Goal: Transaction & Acquisition: Purchase product/service

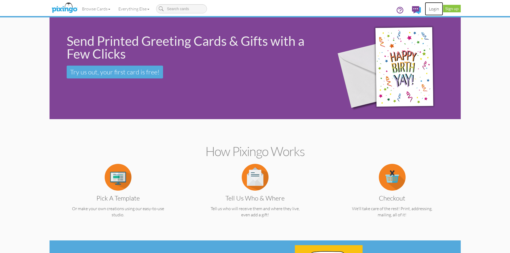
click at [434, 8] on link "Login" at bounding box center [434, 8] width 18 height 13
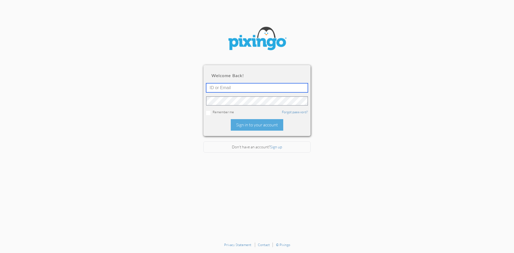
type input "R10401"
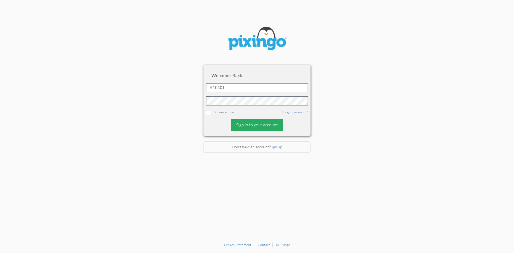
click at [243, 123] on div "Sign in to your account" at bounding box center [257, 125] width 52 height 12
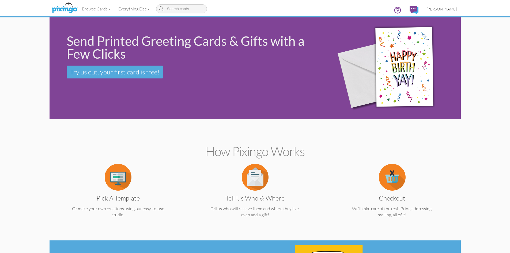
click at [449, 9] on span "[PERSON_NAME]" at bounding box center [441, 9] width 30 height 5
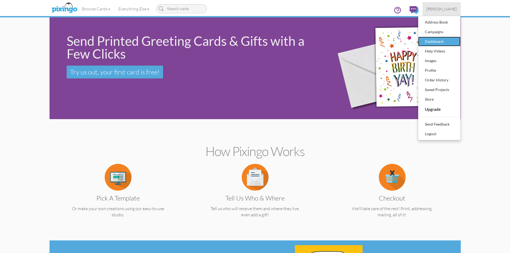
click at [434, 40] on div "Dashboard" at bounding box center [439, 41] width 32 height 8
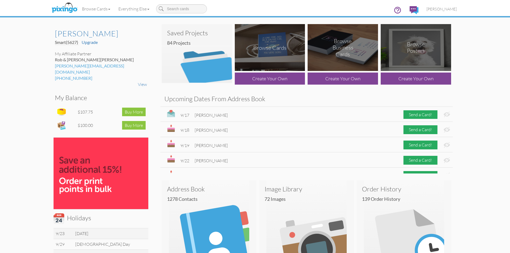
click at [198, 53] on img at bounding box center [197, 53] width 70 height 59
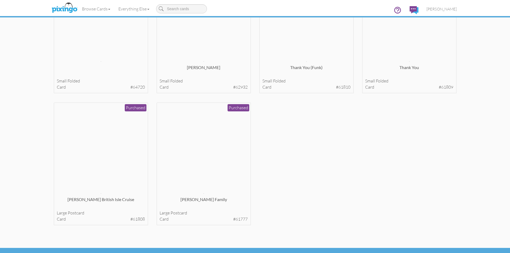
scroll to position [885, 0]
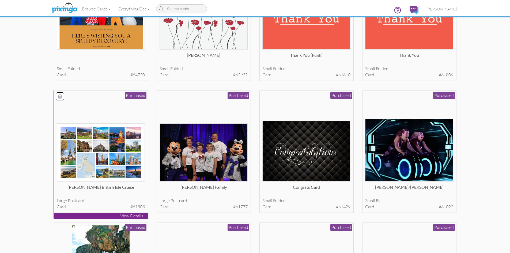
click at [123, 187] on div "[PERSON_NAME] British Isle Cruise" at bounding box center [101, 189] width 88 height 11
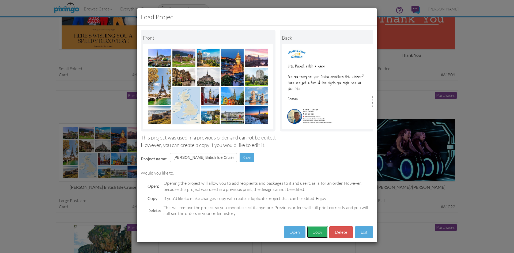
click at [318, 238] on button "Copy" at bounding box center [317, 232] width 21 height 12
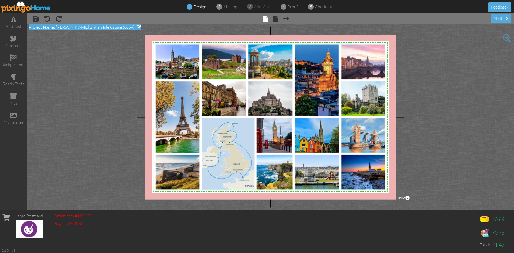
click at [136, 27] on span at bounding box center [138, 27] width 5 height 4
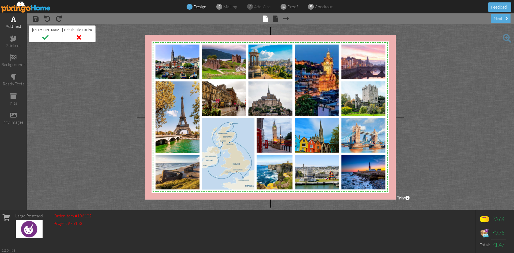
drag, startPoint x: 69, startPoint y: 31, endPoint x: 26, endPoint y: 30, distance: 43.4
click at [26, 30] on div "add text stickers backgrounds ready texts kits my images × save × undo × redo ×…" at bounding box center [257, 111] width 514 height 197
type input "[PERSON_NAME] DCL 2025"
click at [45, 37] on span at bounding box center [45, 38] width 33 height 10
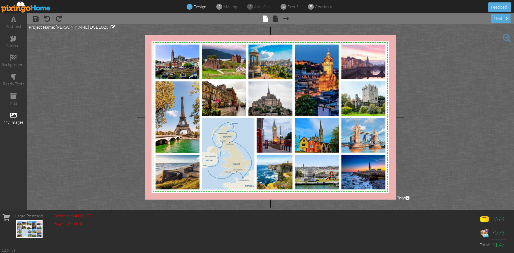
click at [10, 117] on span at bounding box center [13, 115] width 6 height 6
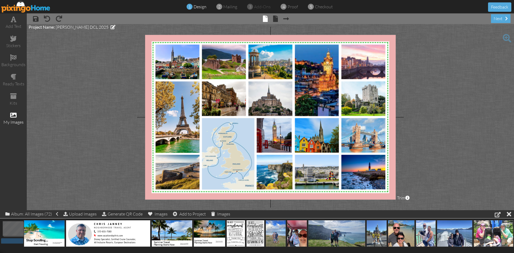
click at [206, 89] on img at bounding box center [270, 117] width 261 height 187
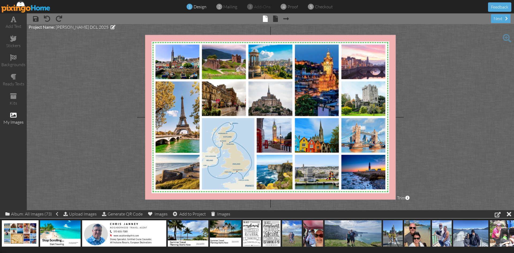
click at [103, 88] on project-studio-wrapper "X X X X X X X X X X X X X X X X X X X X X X X X X X X X X X X X X X X X X X X X…" at bounding box center [270, 117] width 487 height 186
click at [184, 83] on img at bounding box center [270, 117] width 261 height 187
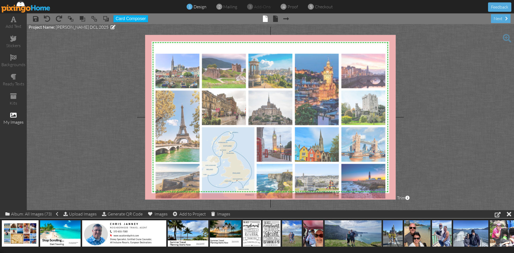
drag, startPoint x: 183, startPoint y: 84, endPoint x: 183, endPoint y: 88, distance: 4.3
click at [183, 88] on img at bounding box center [270, 126] width 261 height 187
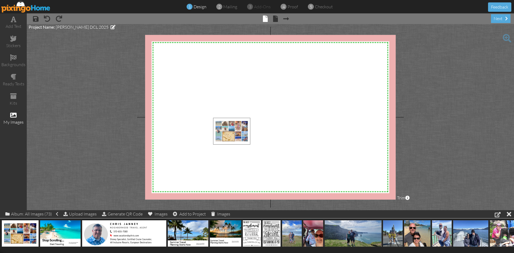
drag, startPoint x: 20, startPoint y: 229, endPoint x: 278, endPoint y: 105, distance: 286.0
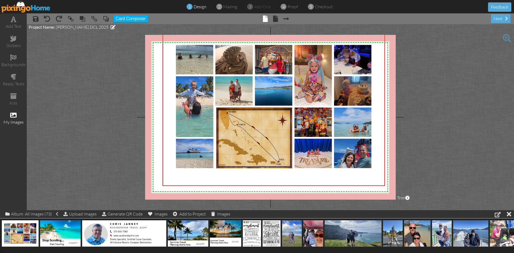
drag, startPoint x: 259, startPoint y: 96, endPoint x: 105, endPoint y: 27, distance: 168.5
click at [105, 27] on project-studio-wrapper "X X X X X X X X X X X X X X X X X X X X X X X X X X X X X X X X X X X X X X X X…" at bounding box center [270, 117] width 487 height 186
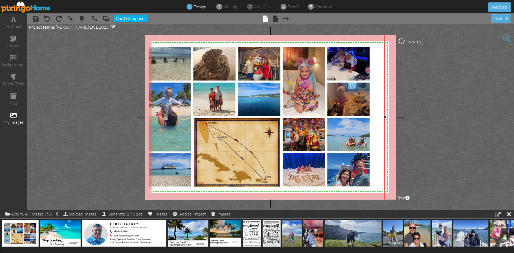
drag, startPoint x: 162, startPoint y: 185, endPoint x: 159, endPoint y: 206, distance: 20.8
click at [159, 206] on project-studio-wrapper "X X X X X X X X X X X X X X X X X X X X X X X X X X X X X X X X X X X X X X X X…" at bounding box center [270, 117] width 487 height 186
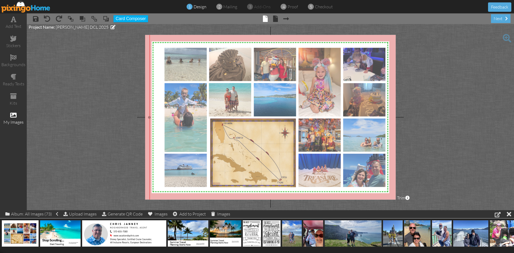
drag, startPoint x: 325, startPoint y: 102, endPoint x: 333, endPoint y: 102, distance: 7.5
click at [333, 102] on img at bounding box center [274, 117] width 251 height 179
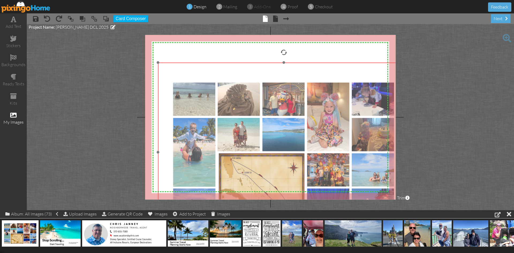
drag, startPoint x: 224, startPoint y: 78, endPoint x: 231, endPoint y: 112, distance: 34.6
click at [234, 113] on img at bounding box center [283, 152] width 251 height 179
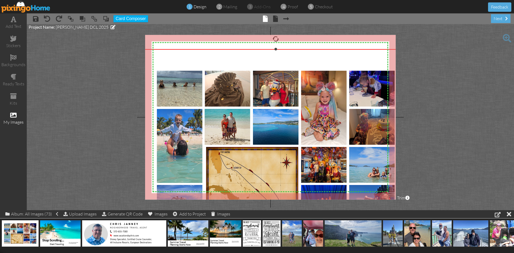
drag, startPoint x: 161, startPoint y: 62, endPoint x: 143, endPoint y: 48, distance: 22.6
click at [143, 48] on project-studio-wrapper "X X X X X X X X X X X X X X X X X X X X X X X X X X X X X X X X X X X X X X X X…" at bounding box center [270, 117] width 487 height 186
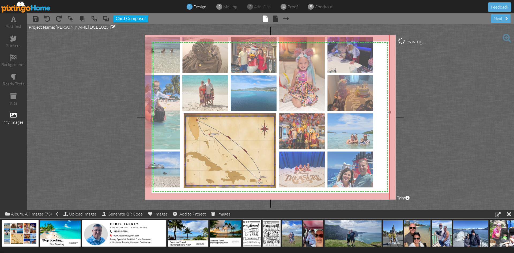
drag, startPoint x: 332, startPoint y: 132, endPoint x: 310, endPoint y: 99, distance: 39.6
click at [310, 98] on img at bounding box center [254, 112] width 272 height 194
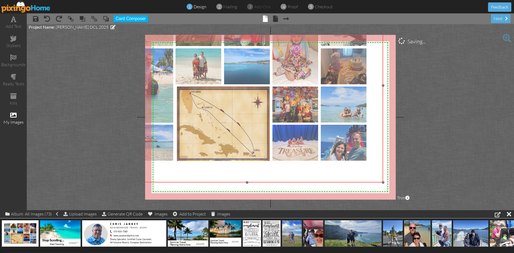
drag, startPoint x: 337, startPoint y: 115, endPoint x: 329, endPoint y: 100, distance: 16.8
click at [329, 100] on img at bounding box center [247, 85] width 272 height 194
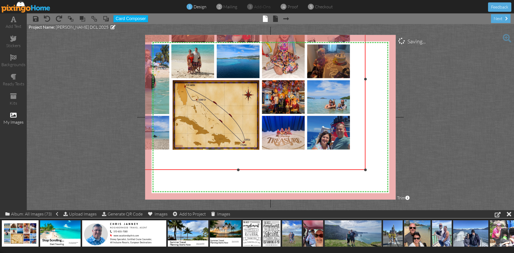
drag, startPoint x: 382, startPoint y: 182, endPoint x: 331, endPoint y: 152, distance: 59.7
click at [364, 169] on div at bounding box center [365, 170] width 3 height 3
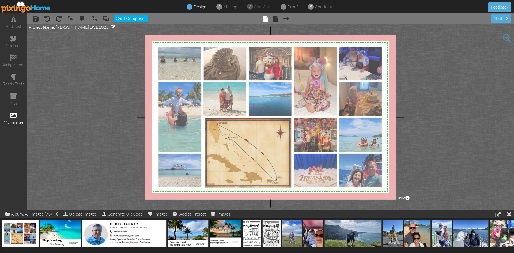
drag, startPoint x: 302, startPoint y: 114, endPoint x: 334, endPoint y: 152, distance: 49.8
click at [334, 152] on img at bounding box center [270, 116] width 254 height 181
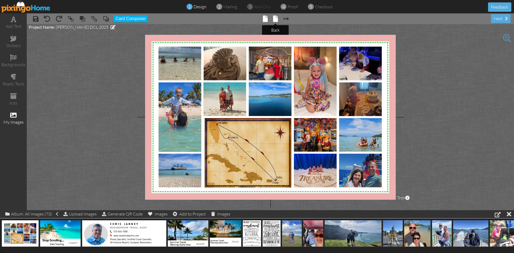
click at [275, 17] on span at bounding box center [275, 19] width 5 height 6
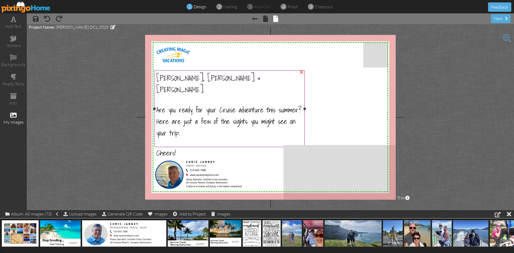
click at [179, 79] on span "[PERSON_NAME], [PERSON_NAME] & [PERSON_NAME]" at bounding box center [208, 83] width 104 height 23
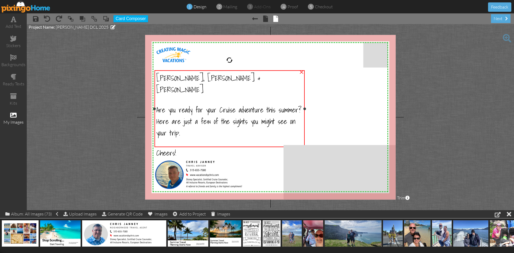
click at [179, 79] on span "[PERSON_NAME], [PERSON_NAME] & [PERSON_NAME]" at bounding box center [208, 83] width 104 height 23
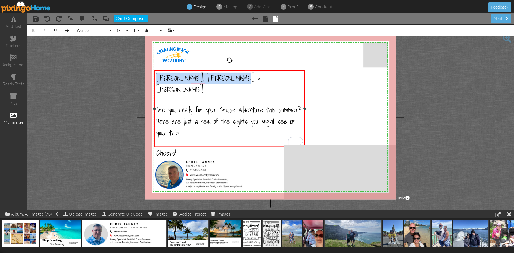
drag, startPoint x: 227, startPoint y: 78, endPoint x: 156, endPoint y: 79, distance: 70.9
click at [156, 79] on div "[PERSON_NAME], [PERSON_NAME] & [PERSON_NAME] Are you ready for your Cruise adve…" at bounding box center [229, 115] width 150 height 90
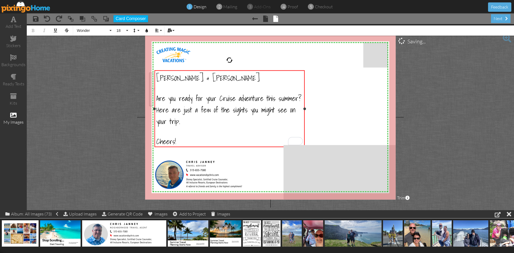
drag, startPoint x: 171, startPoint y: 120, endPoint x: 158, endPoint y: 97, distance: 26.2
click at [158, 97] on span "Are you ready for your Cruise adventure this summer? Here are just a few of the…" at bounding box center [228, 109] width 145 height 35
click at [157, 98] on span "Are you ready for your Cruise adventure this summer? Here are just a few of the…" at bounding box center [228, 109] width 145 height 35
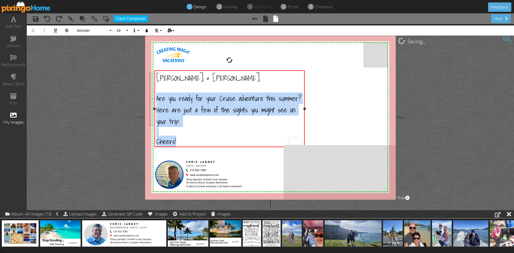
drag, startPoint x: 179, startPoint y: 141, endPoint x: 155, endPoint y: 93, distance: 53.9
click at [155, 93] on div "[PERSON_NAME] & [PERSON_NAME] Are you ready for your Cruise adventure this summ…" at bounding box center [229, 109] width 150 height 79
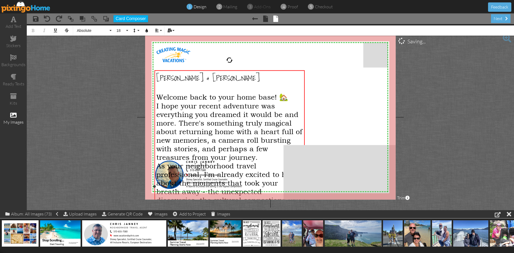
click at [287, 98] on span "Welcome back to your home base! 🏡" at bounding box center [222, 96] width 132 height 9
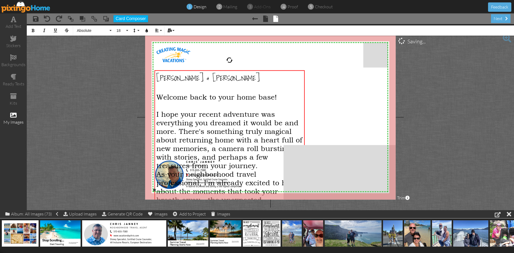
click at [158, 95] on span "Welcome back to your home base!" at bounding box center [216, 96] width 120 height 9
click at [162, 79] on span "[PERSON_NAME] & [PERSON_NAME]" at bounding box center [207, 78] width 103 height 12
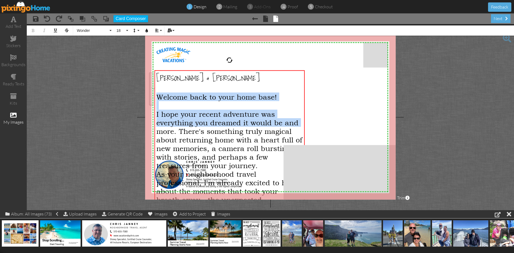
drag, startPoint x: 158, startPoint y: 95, endPoint x: 271, endPoint y: 207, distance: 159.0
click at [272, 209] on project-studio-wrapper "X X X X X X X X X X X X X X X X X X X X X X X X X X X X X X X X X X X X X X X X…" at bounding box center [270, 117] width 487 height 186
click at [181, 97] on span "Welcome back to your home base!" at bounding box center [216, 96] width 120 height 9
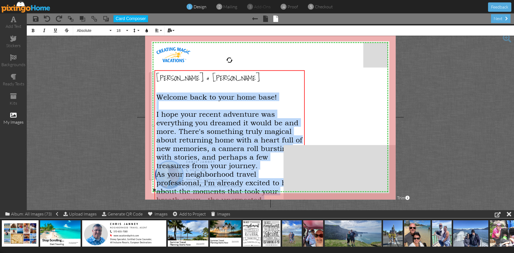
drag, startPoint x: 157, startPoint y: 95, endPoint x: 255, endPoint y: 196, distance: 140.8
click at [255, 196] on div "[PERSON_NAME] & [PERSON_NAME] Welcome back to your home base! ​ I hope your rec…" at bounding box center [229, 197] width 146 height 251
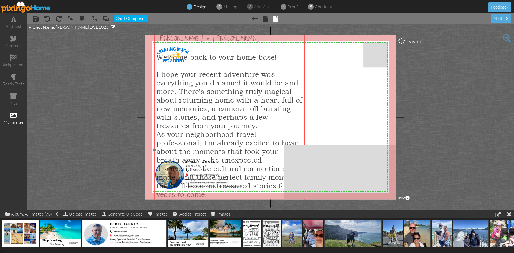
drag, startPoint x: 211, startPoint y: 96, endPoint x: 211, endPoint y: 56, distance: 39.9
click at [211, 56] on span "Welcome back to your home base!" at bounding box center [216, 56] width 120 height 9
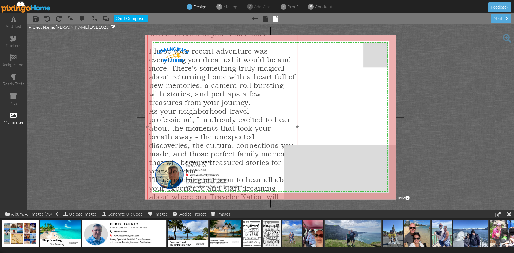
drag, startPoint x: 252, startPoint y: 106, endPoint x: 290, endPoint y: 127, distance: 43.6
click at [245, 83] on span "I hope your recent adventure was everything you dreamed it would be and more. T…" at bounding box center [222, 76] width 146 height 60
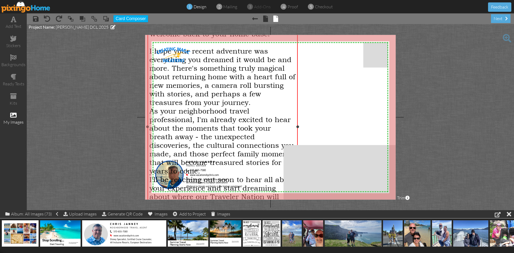
click at [299, 126] on div at bounding box center [222, 127] width 153 height 242
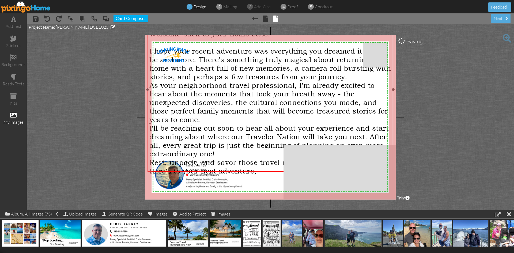
drag, startPoint x: 298, startPoint y: 126, endPoint x: 393, endPoint y: 128, distance: 95.5
click at [393, 128] on div "[PERSON_NAME] & [PERSON_NAME] Welcome back to your home base! I hope your recen…" at bounding box center [270, 89] width 246 height 165
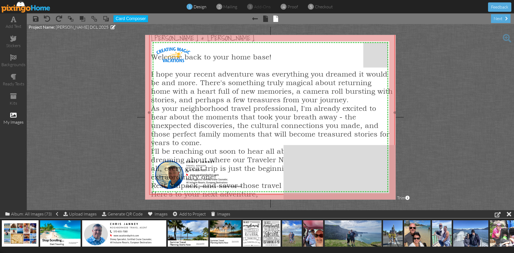
drag, startPoint x: 246, startPoint y: 100, endPoint x: 245, endPoint y: 116, distance: 16.1
click at [245, 116] on span "As your neighborhood travel professional, I'm already excited to hear about the…" at bounding box center [270, 125] width 238 height 43
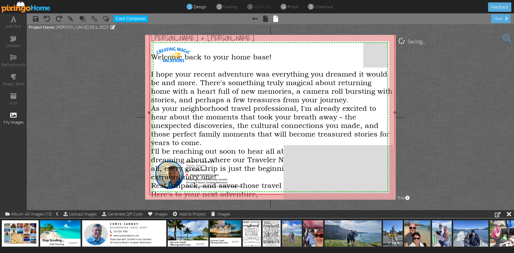
click at [262, 189] on div "Here's to your next adventure," at bounding box center [272, 193] width 242 height 9
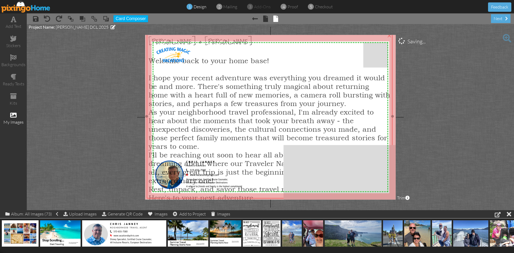
drag, startPoint x: 264, startPoint y: 181, endPoint x: 258, endPoint y: 180, distance: 6.2
click at [258, 193] on div "Here's to your next adventure," at bounding box center [270, 197] width 242 height 9
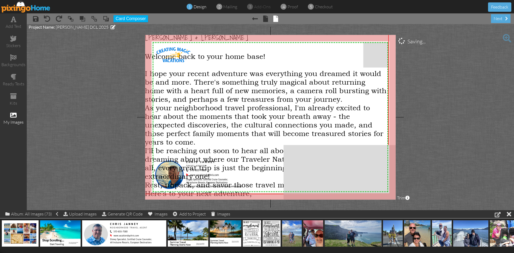
click at [118, 148] on project-studio-wrapper "X X X X X X X X X X X X X X X X X X X X X X X X X X X X X X X X X X X X X X X X…" at bounding box center [270, 117] width 487 height 186
click at [257, 189] on div "Here's to your next adventure," at bounding box center [266, 193] width 242 height 9
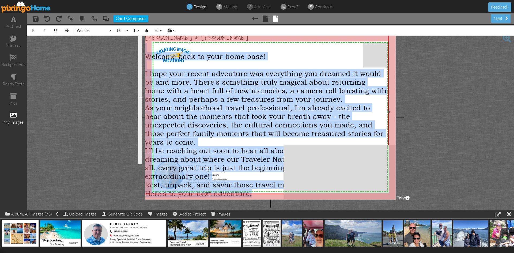
drag, startPoint x: 256, startPoint y: 181, endPoint x: 147, endPoint y: 48, distance: 171.3
click at [147, 48] on div "[PERSON_NAME] & [PERSON_NAME] Welcome back to your home base! I hope your recen…" at bounding box center [266, 119] width 242 height 174
click at [92, 30] on span "Absolute" at bounding box center [92, 30] width 32 height 5
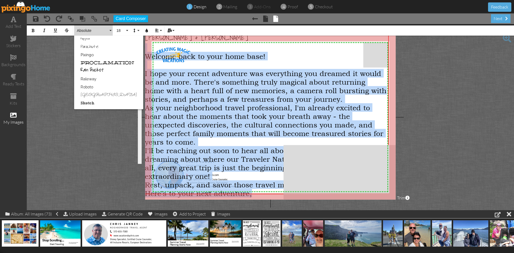
scroll to position [344, 0]
click at [99, 96] on link "Wonder" at bounding box center [108, 97] width 69 height 8
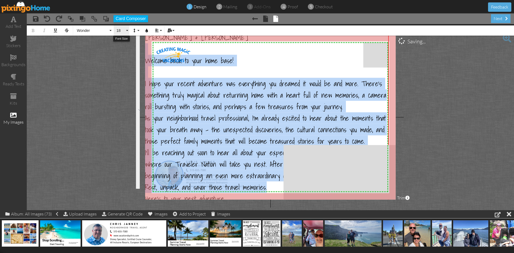
click at [125, 31] on button "18" at bounding box center [122, 30] width 16 height 10
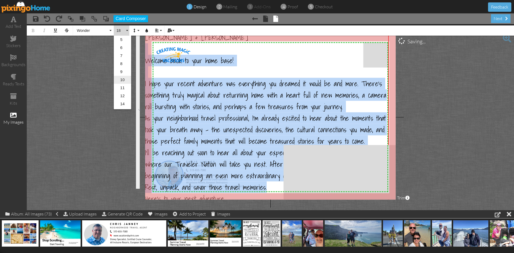
click at [122, 79] on link "10" at bounding box center [122, 80] width 17 height 8
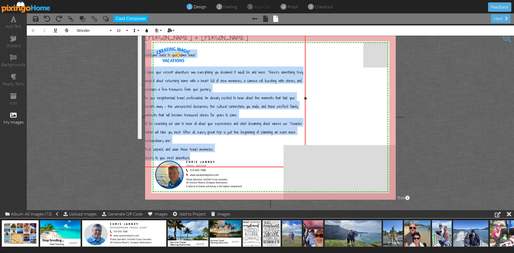
drag, startPoint x: 389, startPoint y: 85, endPoint x: 306, endPoint y: 85, distance: 83.2
click at [305, 85] on div "[PERSON_NAME] & [PERSON_NAME] Welcome back to your home base! I hope your recen…" at bounding box center [224, 99] width 162 height 138
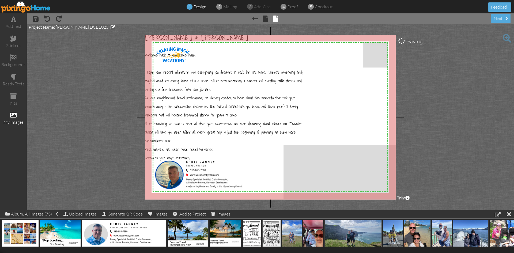
click at [36, 102] on project-studio-wrapper "X X X X X X X X X X X X X X X X X X X X X X X X X X X X X X X X X X X X X X X X…" at bounding box center [270, 117] width 487 height 186
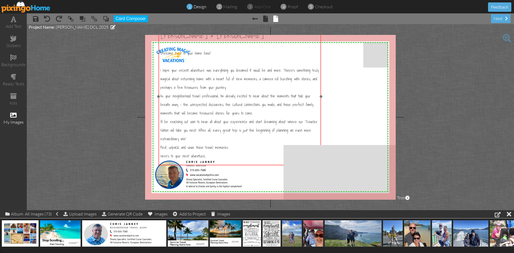
drag, startPoint x: 176, startPoint y: 94, endPoint x: 186, endPoint y: 91, distance: 10.6
click at [186, 93] on span "As your neighborhood travel professional, I'm already excited to hear about the…" at bounding box center [236, 104] width 153 height 23
click at [182, 93] on span "As your neighborhood travel professional, I'm already excited to hear about the…" at bounding box center [236, 104] width 153 height 23
click at [182, 94] on span "As your neighborhood travel professional, I'm already excited to hear about the…" at bounding box center [236, 104] width 153 height 23
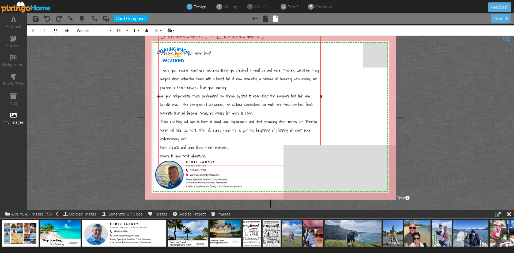
click at [180, 94] on span "As your neighborhood travel professional, I'm already excited to hear about the…" at bounding box center [236, 104] width 153 height 23
click at [161, 94] on span "As your neighborhood travel professional, I'm already excited to hear about the…" at bounding box center [236, 104] width 153 height 23
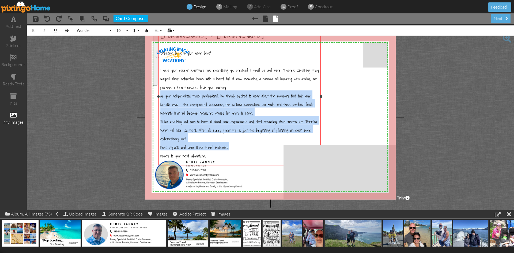
drag, startPoint x: 161, startPoint y: 94, endPoint x: 232, endPoint y: 146, distance: 87.7
click at [232, 146] on div "[PERSON_NAME] & [PERSON_NAME] Welcome back to your home base! I hope your recen…" at bounding box center [239, 99] width 159 height 138
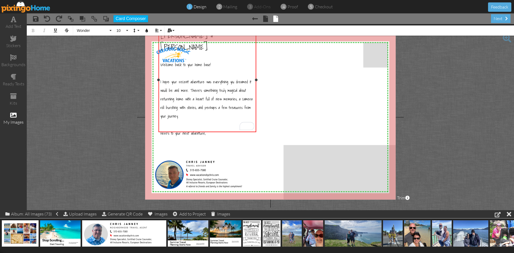
drag, startPoint x: 321, startPoint y: 71, endPoint x: 257, endPoint y: 93, distance: 68.1
click at [256, 93] on div "[PERSON_NAME] & [PERSON_NAME] Welcome back to your home base! I hope your recen…" at bounding box center [207, 80] width 98 height 104
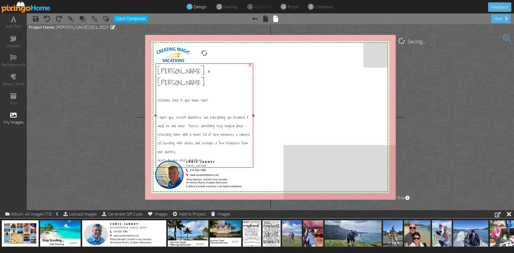
drag, startPoint x: 212, startPoint y: 78, endPoint x: 211, endPoint y: 113, distance: 35.6
click at [209, 114] on span "I hope your recent adventure was everything you dreamed it would be and more. T…" at bounding box center [203, 134] width 92 height 40
click at [184, 97] on span "Welcome back to your home base!" at bounding box center [183, 100] width 51 height 6
click at [178, 74] on span "[PERSON_NAME] & [PERSON_NAME]" at bounding box center [184, 76] width 53 height 23
click at [183, 70] on span "[PERSON_NAME] & [PERSON_NAME]" at bounding box center [184, 76] width 53 height 23
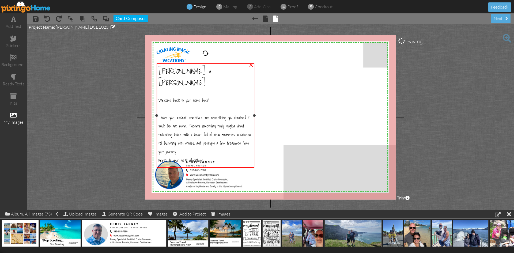
click at [185, 70] on span "[PERSON_NAME] & [PERSON_NAME]" at bounding box center [184, 76] width 53 height 23
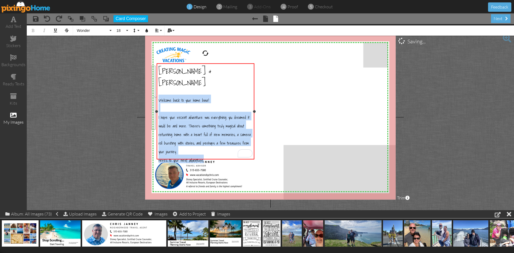
drag, startPoint x: 188, startPoint y: 139, endPoint x: 159, endPoint y: 83, distance: 63.0
click at [159, 83] on div "[PERSON_NAME] & [PERSON_NAME] Welcome back to your home base! I hope your recen…" at bounding box center [205, 118] width 94 height 106
click at [127, 32] on button "10" at bounding box center [122, 30] width 16 height 10
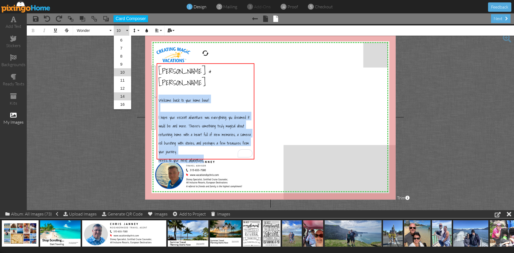
click at [126, 94] on link "14" at bounding box center [122, 96] width 17 height 8
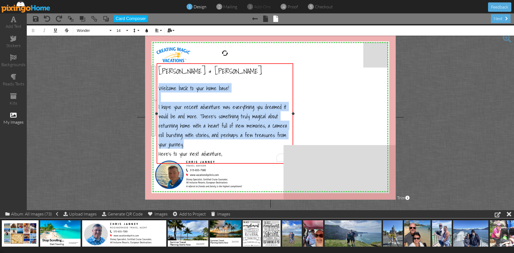
drag, startPoint x: 255, startPoint y: 122, endPoint x: 294, endPoint y: 119, distance: 38.9
click at [293, 119] on div "[PERSON_NAME] & [PERSON_NAME] Welcome back to your home base! I hope your recen…" at bounding box center [225, 113] width 136 height 100
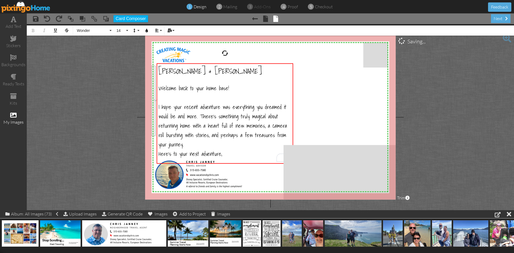
click at [93, 87] on project-studio-wrapper "X X X X X X X X X X X X X X X X X X X X X X X X X X X X X X X X X X X X X X X X…" at bounding box center [270, 117] width 487 height 186
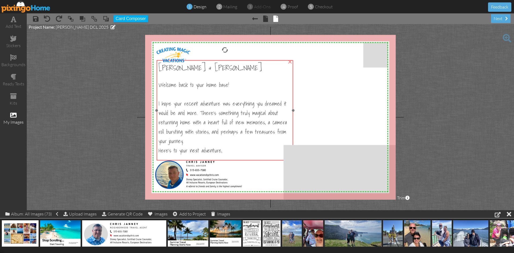
drag, startPoint x: 199, startPoint y: 110, endPoint x: 199, endPoint y: 107, distance: 3.2
click at [199, 107] on span "I hope your recent adventure was everything you dreamed it would be and more. T…" at bounding box center [222, 122] width 128 height 46
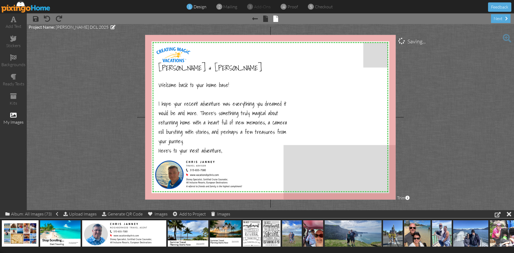
click at [133, 140] on project-studio-wrapper "X X X X X X X X X X X X X X X X X X X X X X X X X X X X X X X X X X X X X X X X…" at bounding box center [270, 117] width 487 height 186
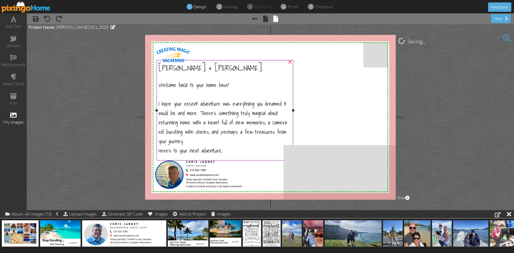
click at [185, 68] on span "[PERSON_NAME] & [PERSON_NAME]" at bounding box center [209, 68] width 103 height 12
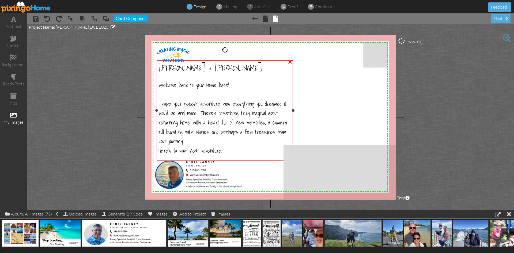
click at [185, 68] on span "[PERSON_NAME] & [PERSON_NAME]" at bounding box center [209, 68] width 103 height 12
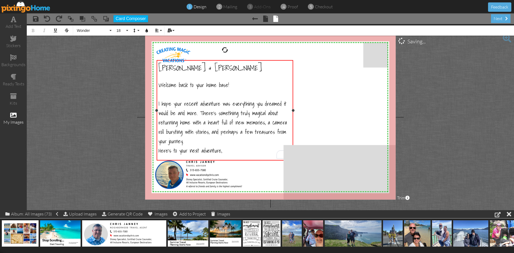
click at [185, 68] on span "[PERSON_NAME] & [PERSON_NAME]" at bounding box center [209, 68] width 103 height 12
drag, startPoint x: 192, startPoint y: 69, endPoint x: 135, endPoint y: 65, distance: 56.6
click at [137, 67] on project-studio-wrapper "X X X X X X X X X X X X X X X X X X X X X X X X X X X X X X X X X X X X X X X X…" at bounding box center [270, 117] width 487 height 186
click at [123, 33] on button "18" at bounding box center [122, 30] width 16 height 10
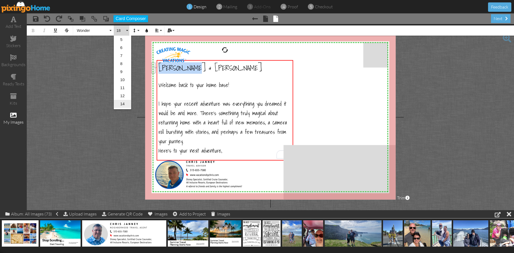
click at [124, 104] on link "14" at bounding box center [122, 104] width 17 height 8
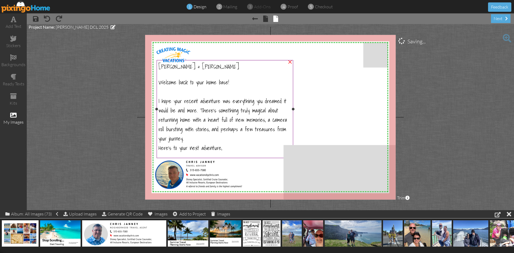
click at [227, 102] on span "I hope your recent adventure was everything you dreamed it would be and more. T…" at bounding box center [222, 119] width 128 height 46
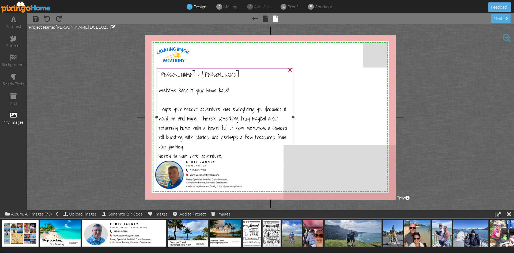
click at [193, 145] on div "I hope your recent adventure was everything you dreamed it would be and more. T…" at bounding box center [224, 127] width 133 height 47
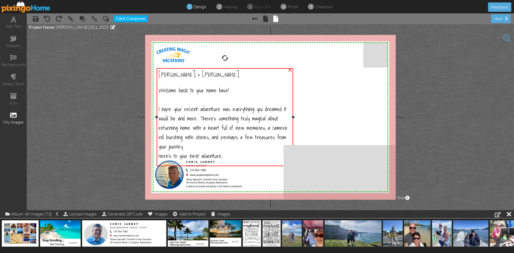
click at [225, 90] on span "Welcome back to your home base!" at bounding box center [193, 90] width 71 height 9
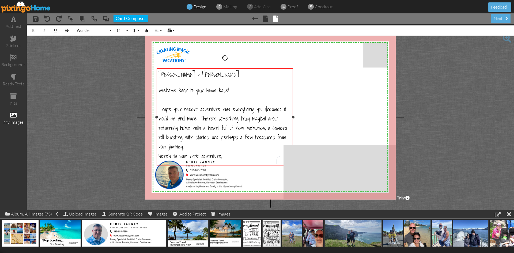
click at [227, 90] on span "Welcome back to your home base!" at bounding box center [193, 90] width 71 height 9
click at [245, 89] on div "Welcome home!" at bounding box center [224, 89] width 133 height 9
click at [196, 143] on div "I hope your recent adventure was everything you dreamed it would be and more. T…" at bounding box center [224, 127] width 133 height 47
click at [161, 99] on div "To enrich screen reader interactions, please activate Accessibility in Grammarl…" at bounding box center [224, 98] width 133 height 9
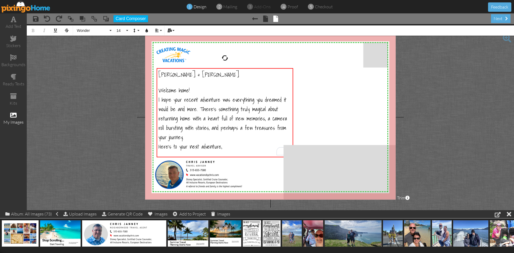
click at [100, 116] on project-studio-wrapper "X X X X X X X X X X X X X X X X X X X X X X X X X X X X X X X X X X X X X X X X…" at bounding box center [270, 117] width 487 height 186
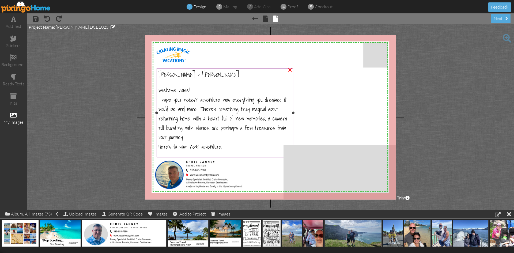
click at [193, 134] on div "I hope your recent adventure was everything you dreamed it would be and more. T…" at bounding box center [224, 117] width 133 height 47
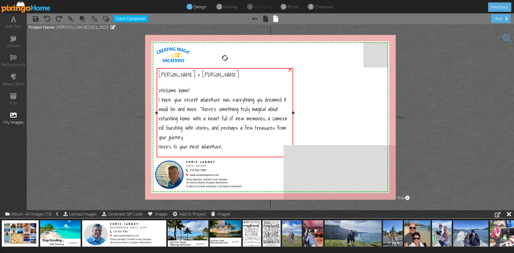
click at [193, 134] on div "I hope your recent adventure was everything you dreamed it would be and more. T…" at bounding box center [224, 117] width 133 height 47
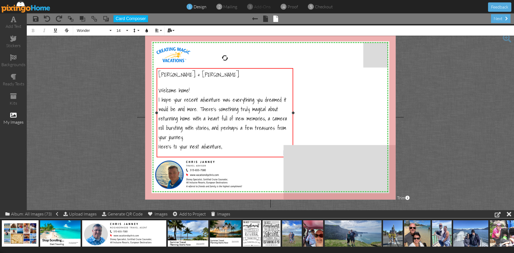
click at [191, 134] on div "I hope your recent adventure was everything you dreamed it would be and more. T…" at bounding box center [224, 117] width 133 height 47
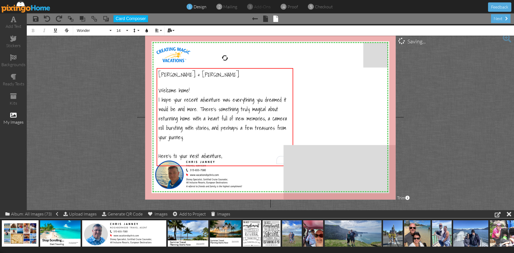
click at [70, 96] on project-studio-wrapper "X X X X X X X X X X X X X X X X X X X X X X X X X X X X X X X X X X X X X X X X…" at bounding box center [270, 117] width 487 height 186
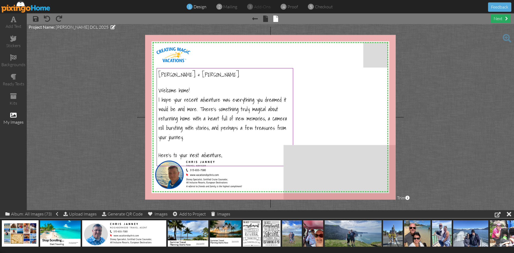
click at [497, 18] on div "next" at bounding box center [501, 18] width 20 height 9
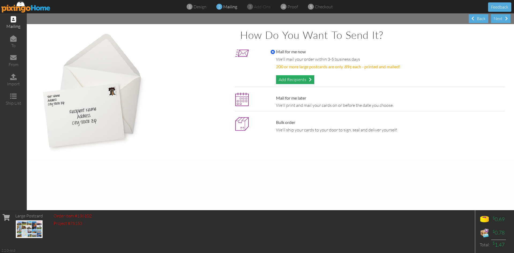
click at [284, 79] on div "Add Recipients" at bounding box center [295, 79] width 38 height 9
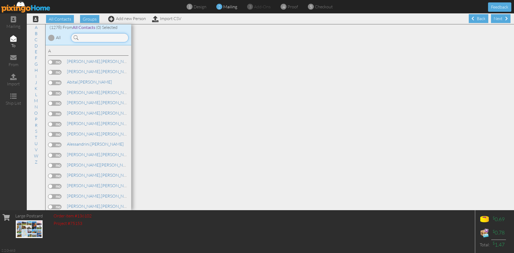
click at [90, 37] on input at bounding box center [100, 37] width 58 height 9
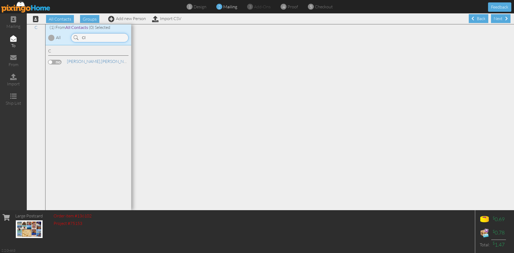
type input "C"
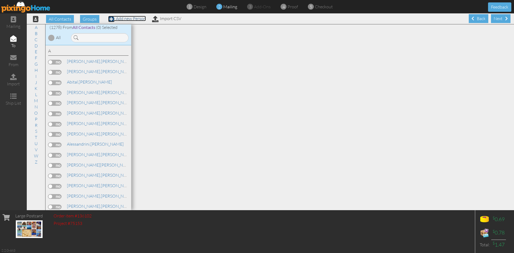
click at [129, 19] on link "Add new Person" at bounding box center [127, 18] width 38 height 5
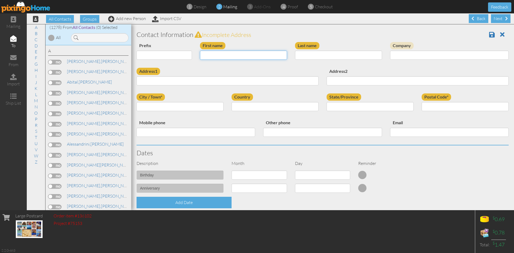
click at [216, 55] on input "First name" at bounding box center [243, 55] width 87 height 9
type input "[PERSON_NAME]"
type input "Clybur"
type input "The"
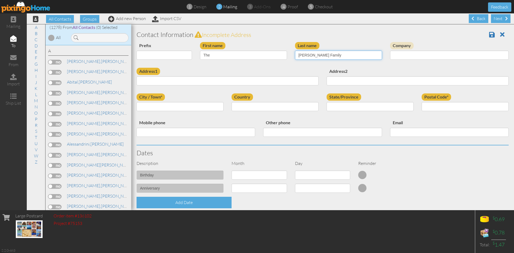
type input "[PERSON_NAME] Family"
click at [223, 69] on div "Address1" at bounding box center [227, 79] width 190 height 22
click at [153, 83] on input "Address1" at bounding box center [227, 80] width 182 height 9
paste input "141 Custer Drive Sardinia, Ohio 45171"
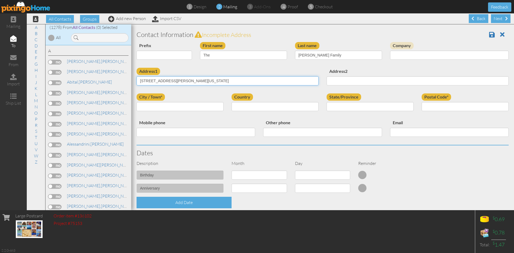
drag, startPoint x: 193, startPoint y: 81, endPoint x: 211, endPoint y: 81, distance: 17.4
click at [211, 81] on input "141 Custer Drive Sardinia, Ohio 45171" at bounding box center [227, 80] width 182 height 9
click at [210, 81] on input "141 Custer Drive Sardinia, Ohio 45171" at bounding box center [227, 80] width 182 height 9
drag, startPoint x: 204, startPoint y: 81, endPoint x: 194, endPoint y: 82, distance: 9.6
click at [194, 82] on input "141 Custer Drive Sardinia, Ohio 45171" at bounding box center [227, 80] width 182 height 9
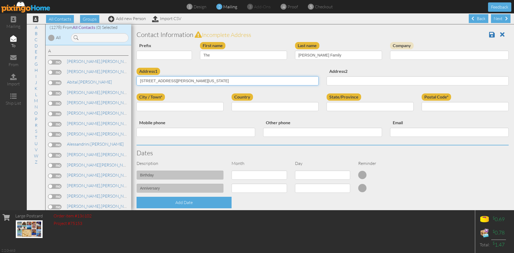
type input "141 Custer Drive Sardinia, Ohio"
type input "45171"
drag, startPoint x: 186, startPoint y: 80, endPoint x: 197, endPoint y: 81, distance: 11.3
click at [197, 81] on input "141 Custer Drive Sardinia, Ohio" at bounding box center [227, 80] width 182 height 9
type input "141 Custer Drive Sardinia,"
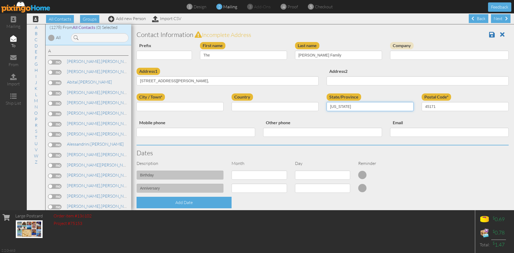
type input "Ohio"
click at [168, 81] on input "141 Custer Drive Sardinia," at bounding box center [227, 80] width 182 height 9
drag, startPoint x: 169, startPoint y: 81, endPoint x: 183, endPoint y: 81, distance: 13.6
click at [183, 81] on input "141 Custer Drive Sardinia," at bounding box center [227, 80] width 182 height 9
type input "141 Custer Drive ,"
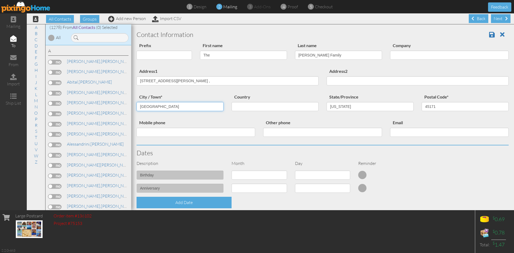
type input "Sardinia"
click at [176, 81] on input "141 Custer Drive ," at bounding box center [227, 80] width 182 height 9
type input "141 Custer Drive"
click at [247, 108] on select "United States -------------- Afghanistan Albania Algeria American Samoa Andorra…" at bounding box center [274, 106] width 87 height 9
select select "object:9567"
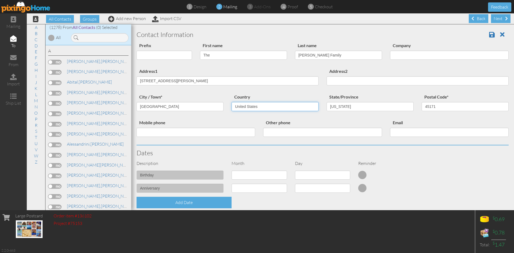
click at [231, 102] on select "United States -------------- Afghanistan Albania Algeria American Samoa Andorra…" at bounding box center [274, 106] width 87 height 9
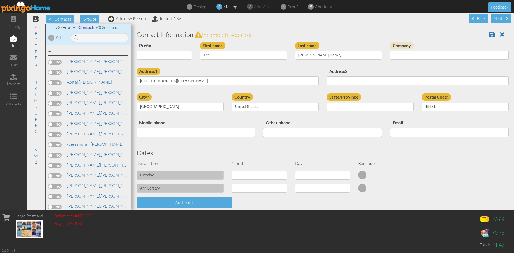
click at [214, 90] on div "Address1 141 Custer Drive Address2" at bounding box center [322, 81] width 380 height 26
click at [369, 109] on select "AA (Military) AE (Military) Alabama Alaska American Samoa AP (Military) Arizona…" at bounding box center [369, 106] width 87 height 9
select select "object:9856"
click at [326, 102] on select "AA (Military) AE (Military) Alabama Alaska American Samoa AP (Military) Arizona…" at bounding box center [369, 106] width 87 height 9
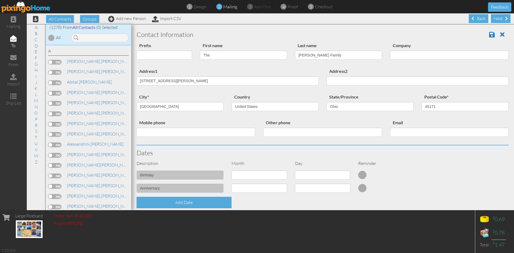
click at [283, 92] on div "Address1 141 Custer Drive Address2" at bounding box center [322, 81] width 380 height 26
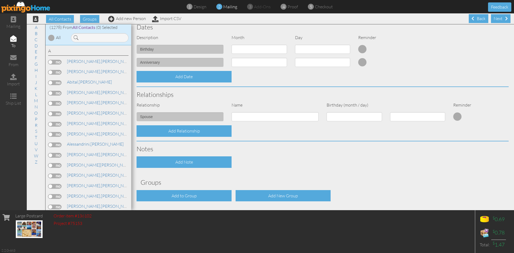
scroll to position [145, 0]
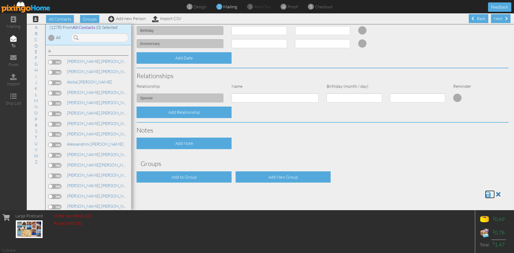
click at [485, 193] on span at bounding box center [488, 194] width 6 height 6
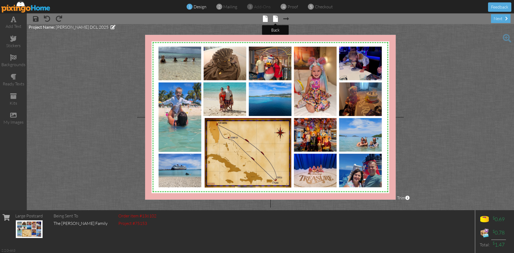
click at [274, 20] on span at bounding box center [275, 19] width 5 height 6
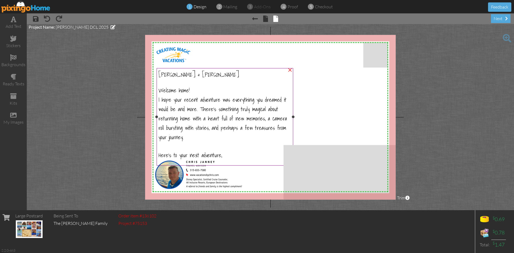
click at [223, 150] on div "Here's to your next adventure," at bounding box center [224, 154] width 133 height 9
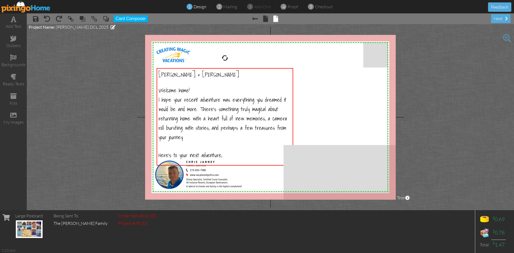
click at [94, 55] on project-studio-wrapper "X X X X X X X X X X X X X X X X X X X X X X X X X X X X X X X X X X X X X X X X…" at bounding box center [270, 117] width 487 height 186
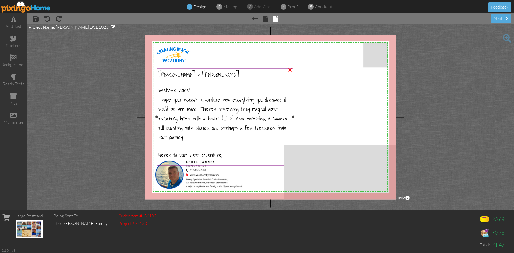
click at [201, 98] on span "I hope your recent adventure was everything you dreamed it would be and more. T…" at bounding box center [222, 118] width 128 height 46
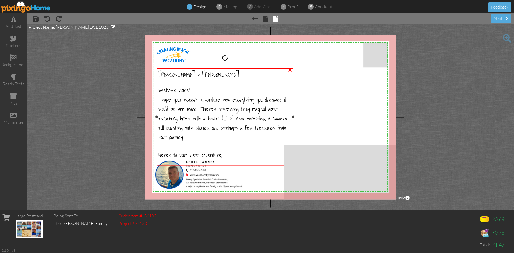
click at [201, 98] on span "I hope your recent adventure was everything you dreamed it would be and more. T…" at bounding box center [222, 118] width 128 height 46
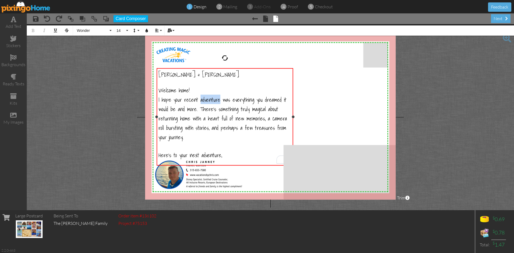
drag, startPoint x: 200, startPoint y: 99, endPoint x: 219, endPoint y: 102, distance: 18.7
click at [219, 102] on span "I hope your recent adventure was everything you dreamed it would be and more. T…" at bounding box center [222, 118] width 128 height 46
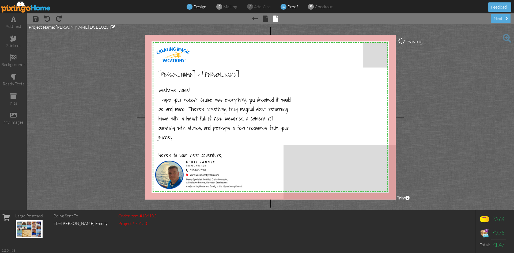
click at [295, 7] on span "proof" at bounding box center [292, 6] width 10 height 5
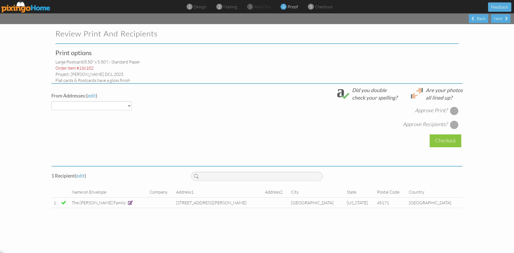
select select "object:163"
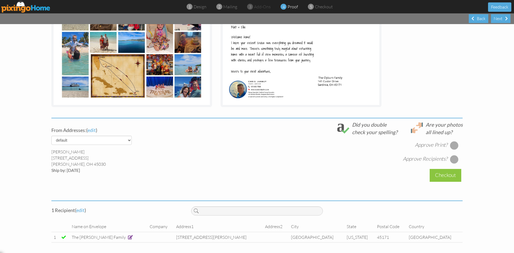
scroll to position [106, 0]
click at [453, 145] on div at bounding box center [454, 145] width 9 height 9
click at [453, 161] on div at bounding box center [454, 159] width 9 height 9
click at [443, 176] on div "Checkout" at bounding box center [446, 175] width 32 height 13
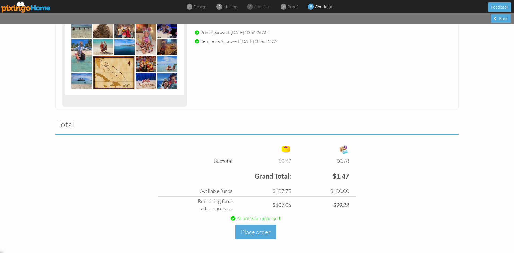
scroll to position [87, 0]
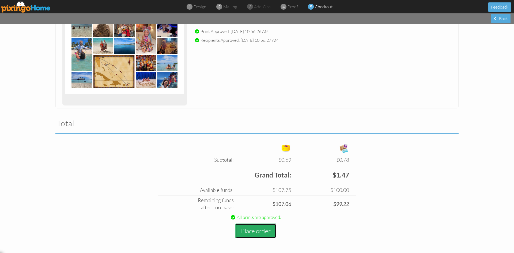
click at [251, 227] on button "Place order" at bounding box center [255, 230] width 41 height 15
